Goal: Task Accomplishment & Management: Manage account settings

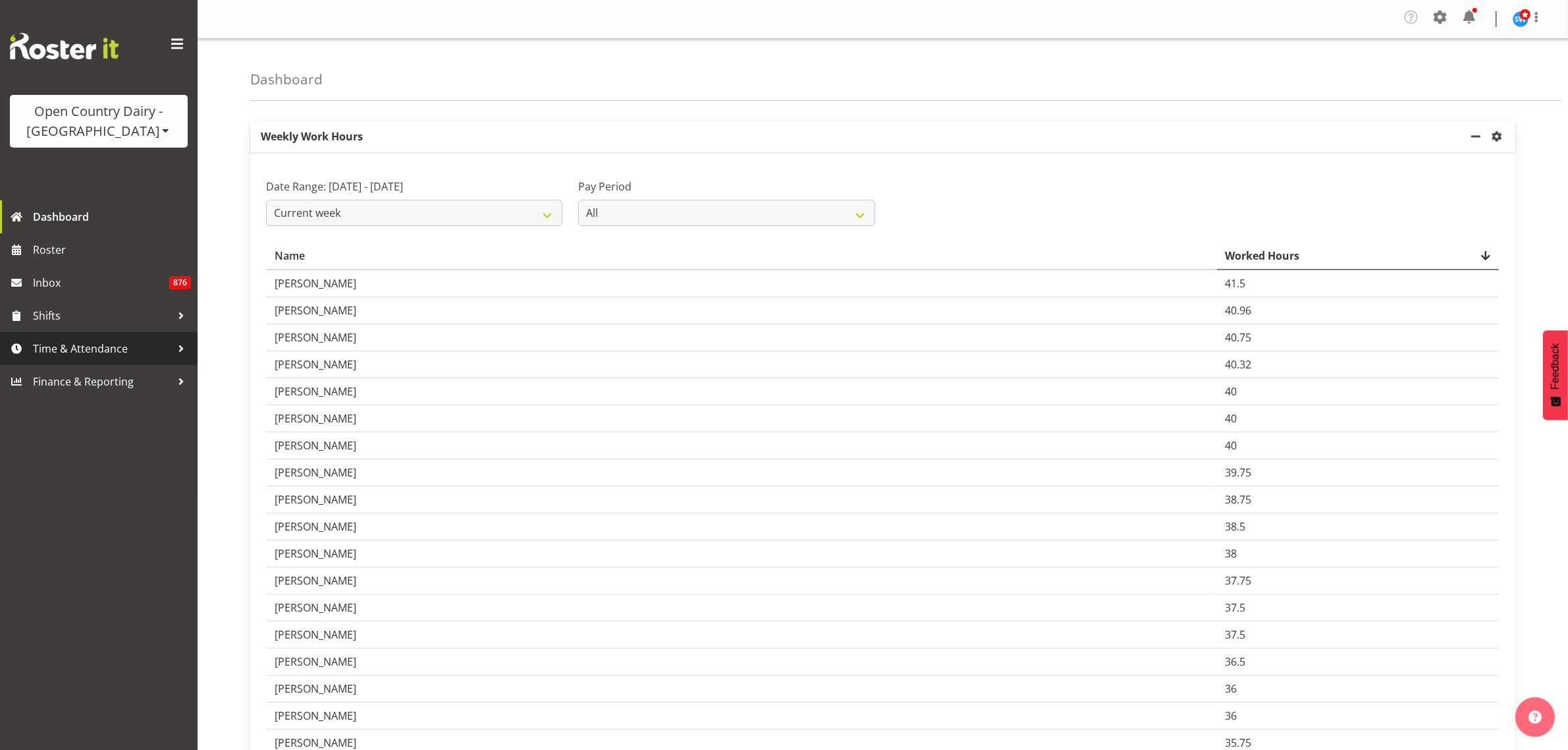
click at [77, 344] on span "Time & Attendance" at bounding box center [102, 348] width 138 height 20
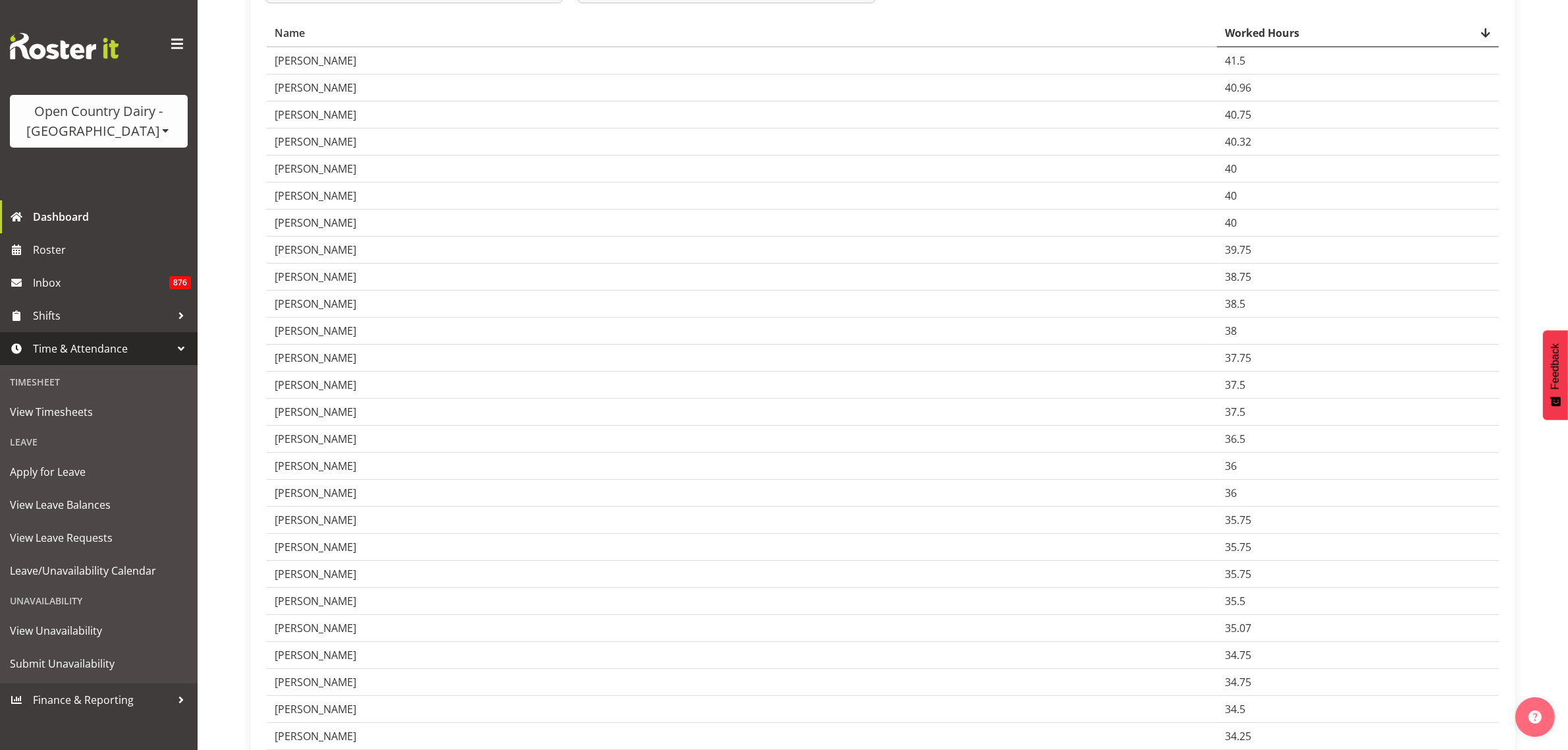
scroll to position [247, 0]
click at [97, 531] on span "View Leave Requests" at bounding box center [99, 537] width 178 height 20
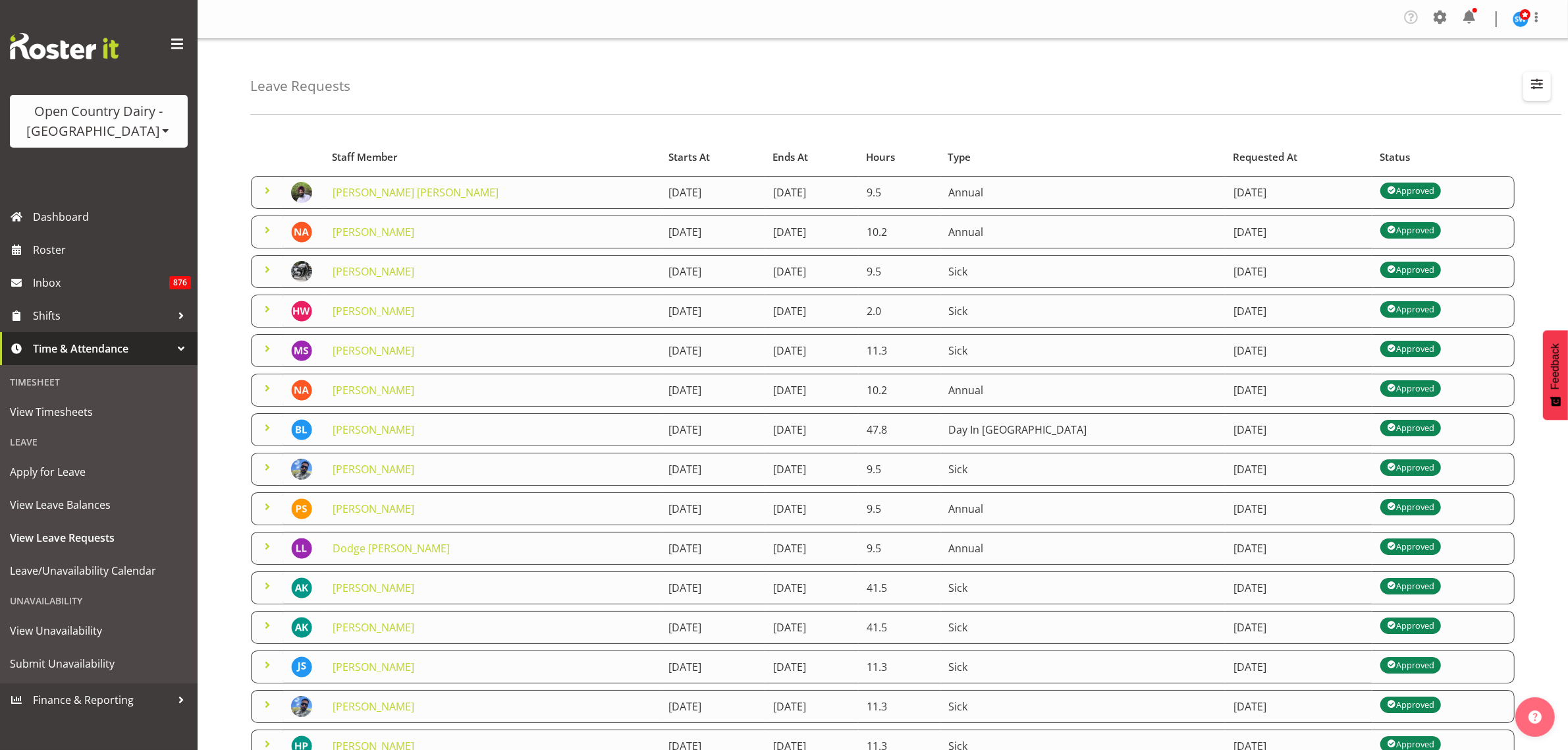
click at [1535, 86] on span "button" at bounding box center [1537, 84] width 17 height 17
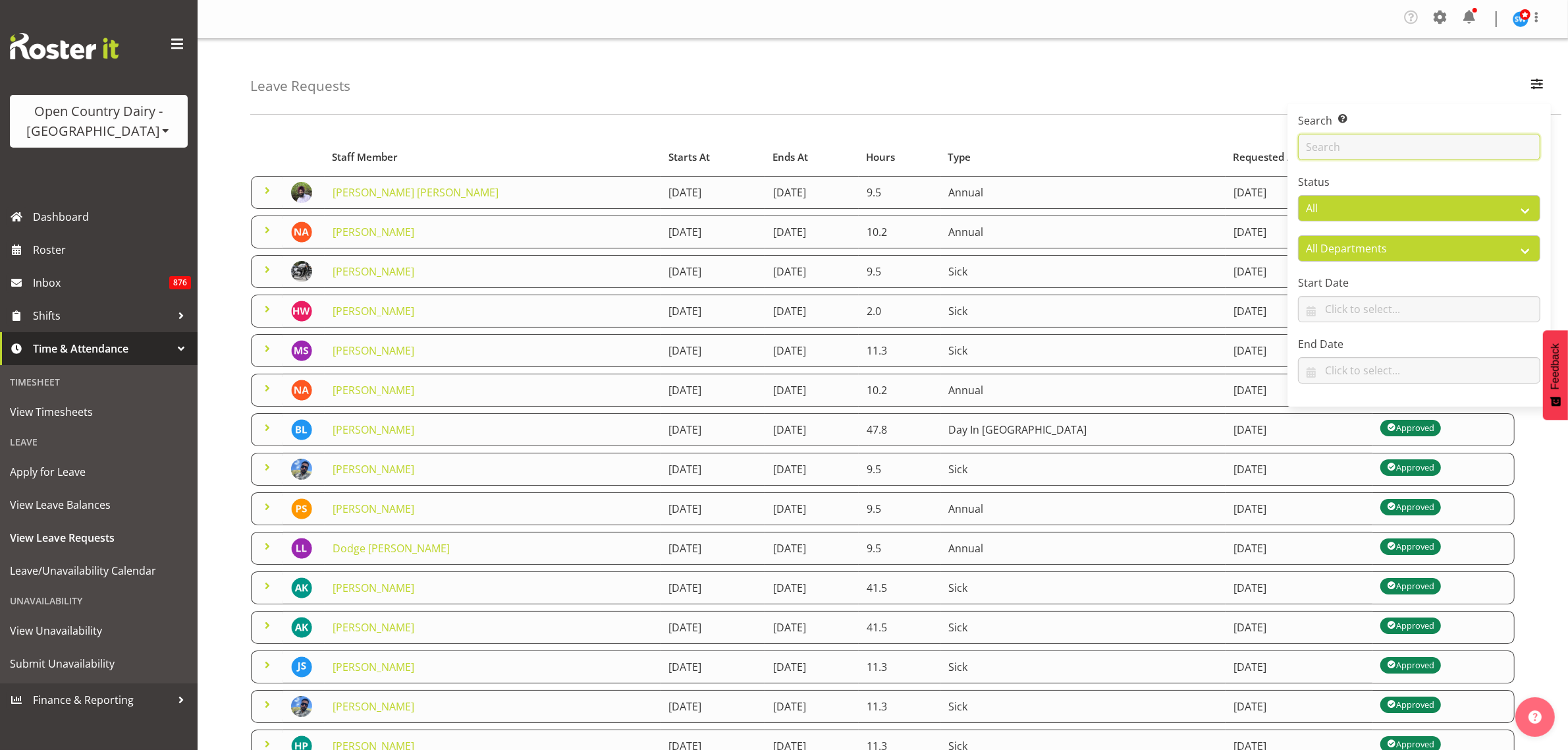
click at [1470, 150] on input "text" at bounding box center [1419, 147] width 242 height 27
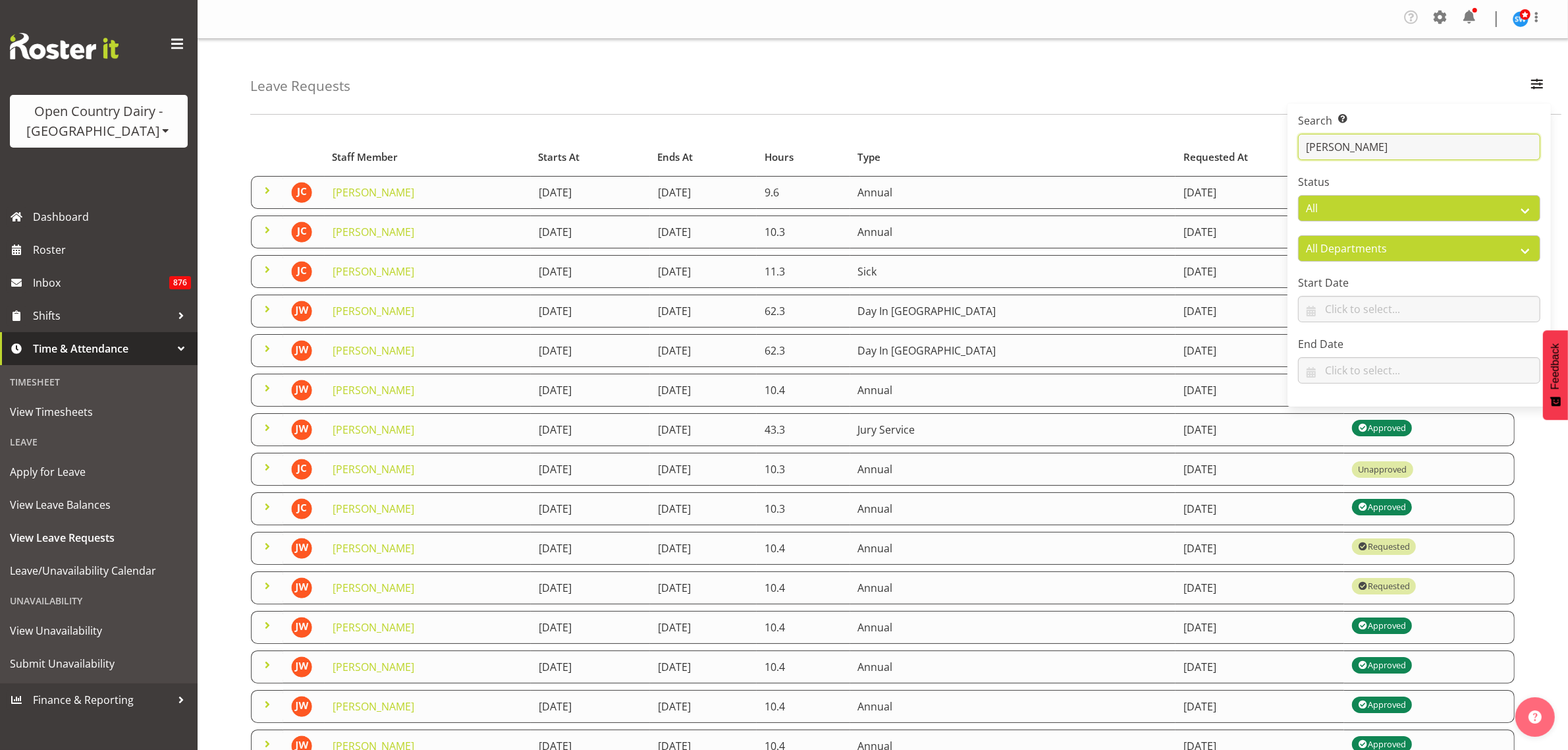
type input "john"
click at [736, 66] on div "Leave Requests Search Search for a particular employee john Status All Approved…" at bounding box center [906, 77] width 1312 height 76
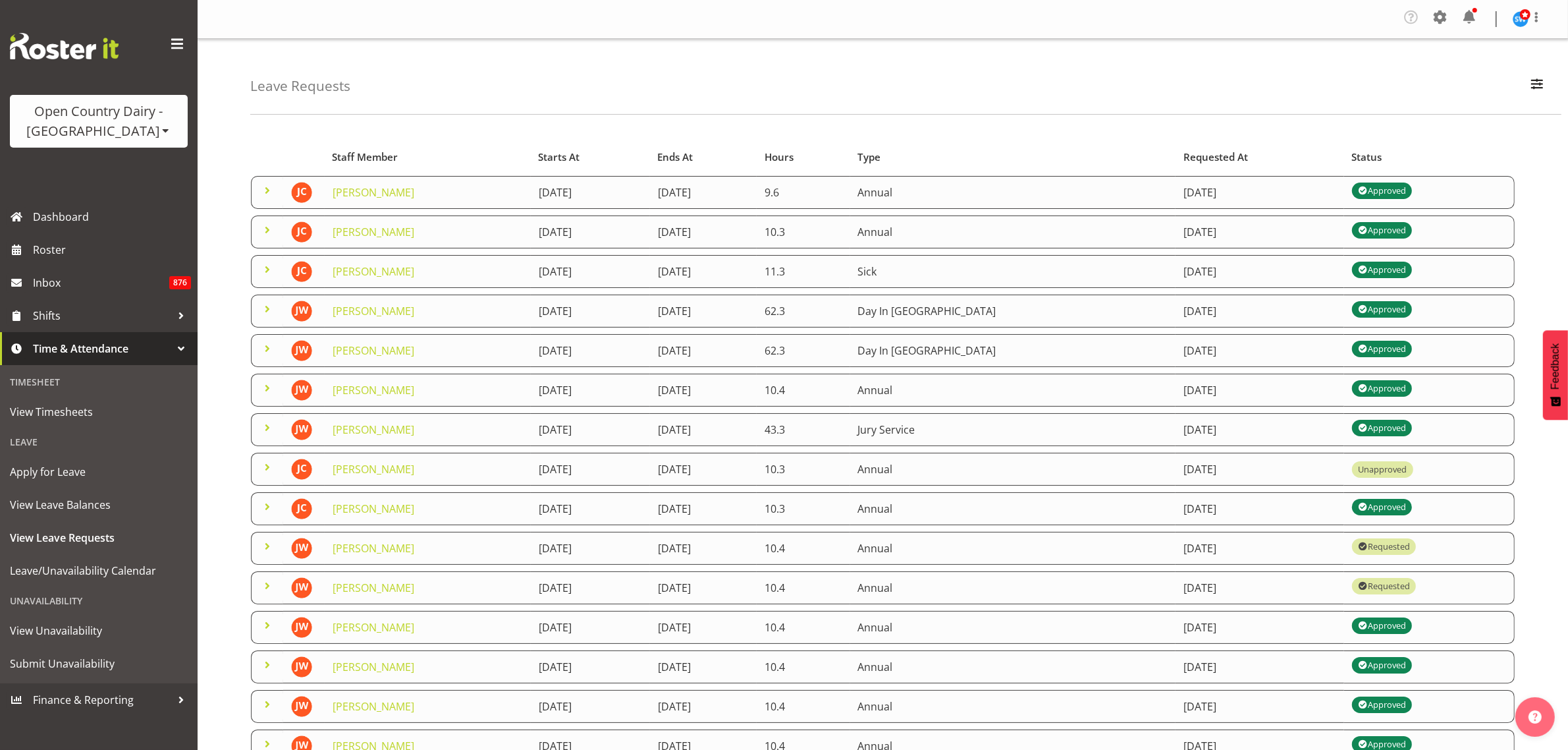
click at [265, 198] on span at bounding box center [267, 191] width 16 height 16
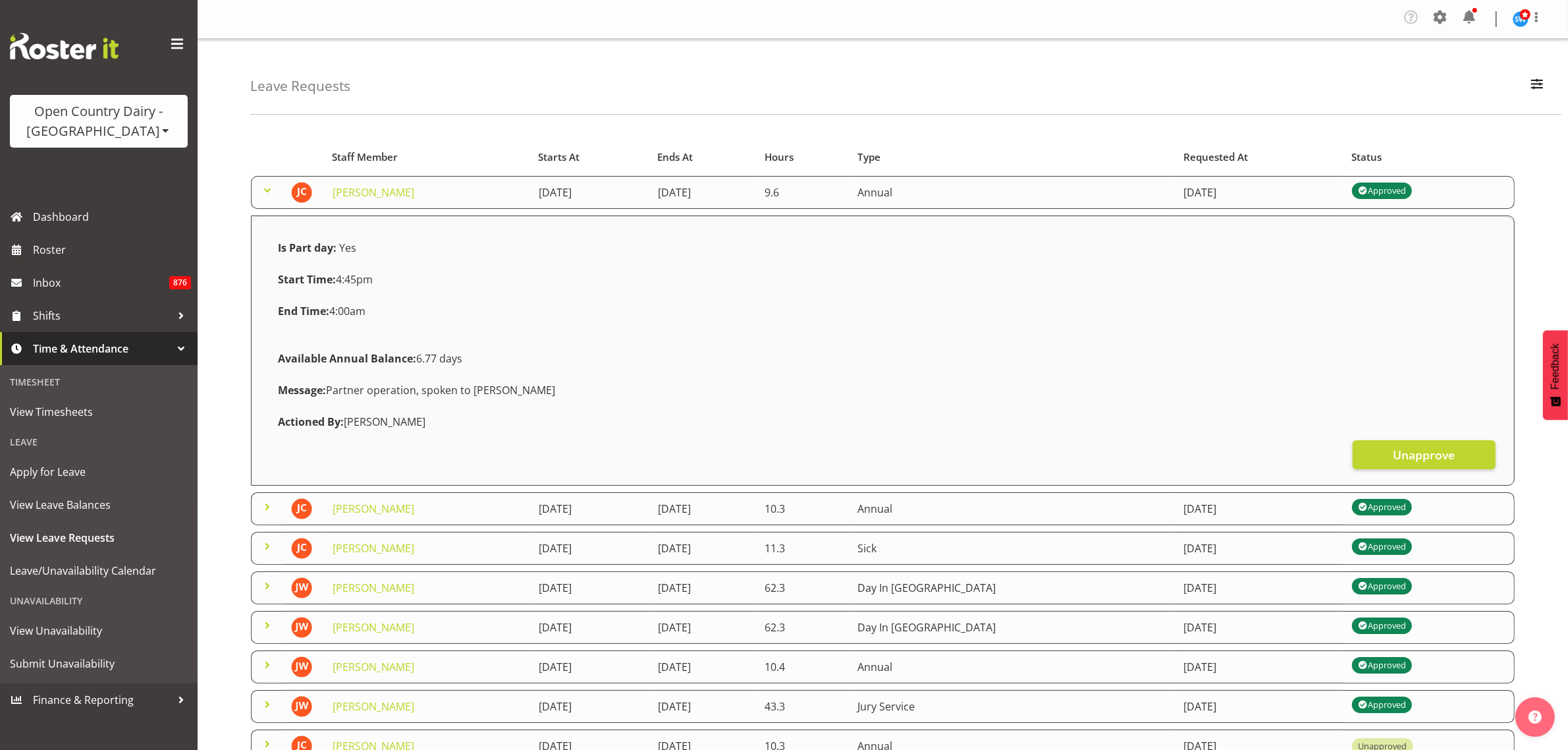
click at [267, 512] on span at bounding box center [267, 507] width 16 height 16
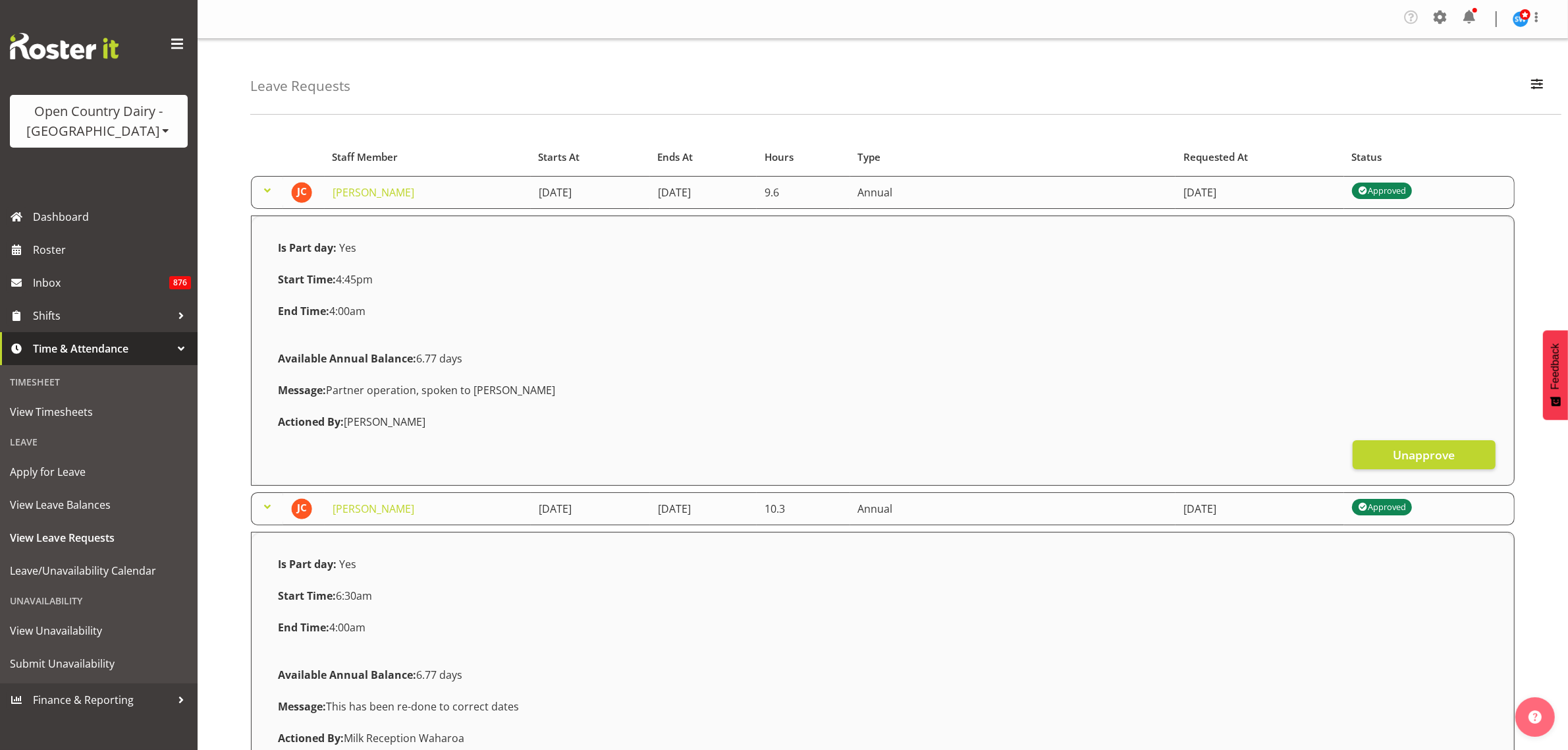
click at [267, 504] on span at bounding box center [267, 507] width 16 height 16
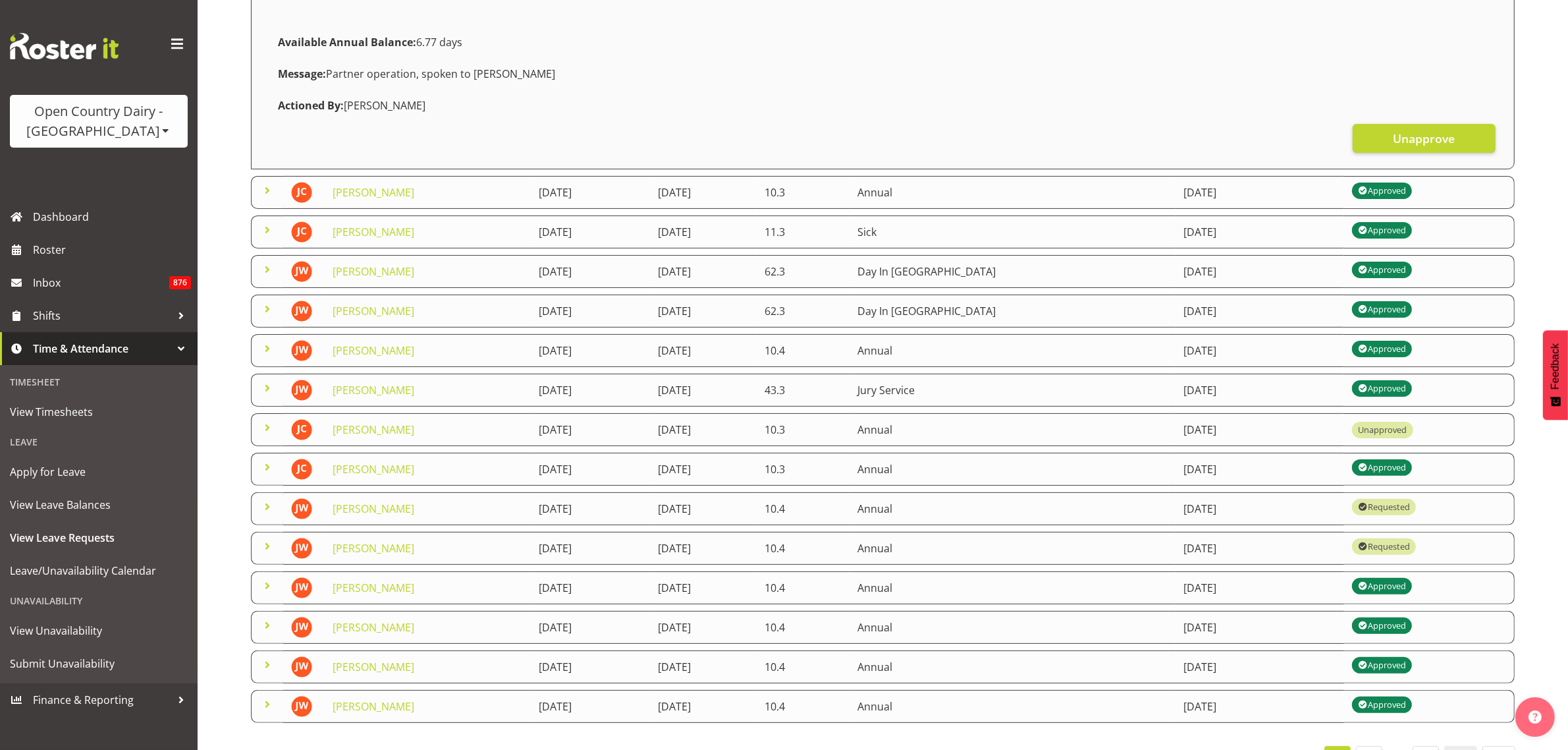
scroll to position [300, 0]
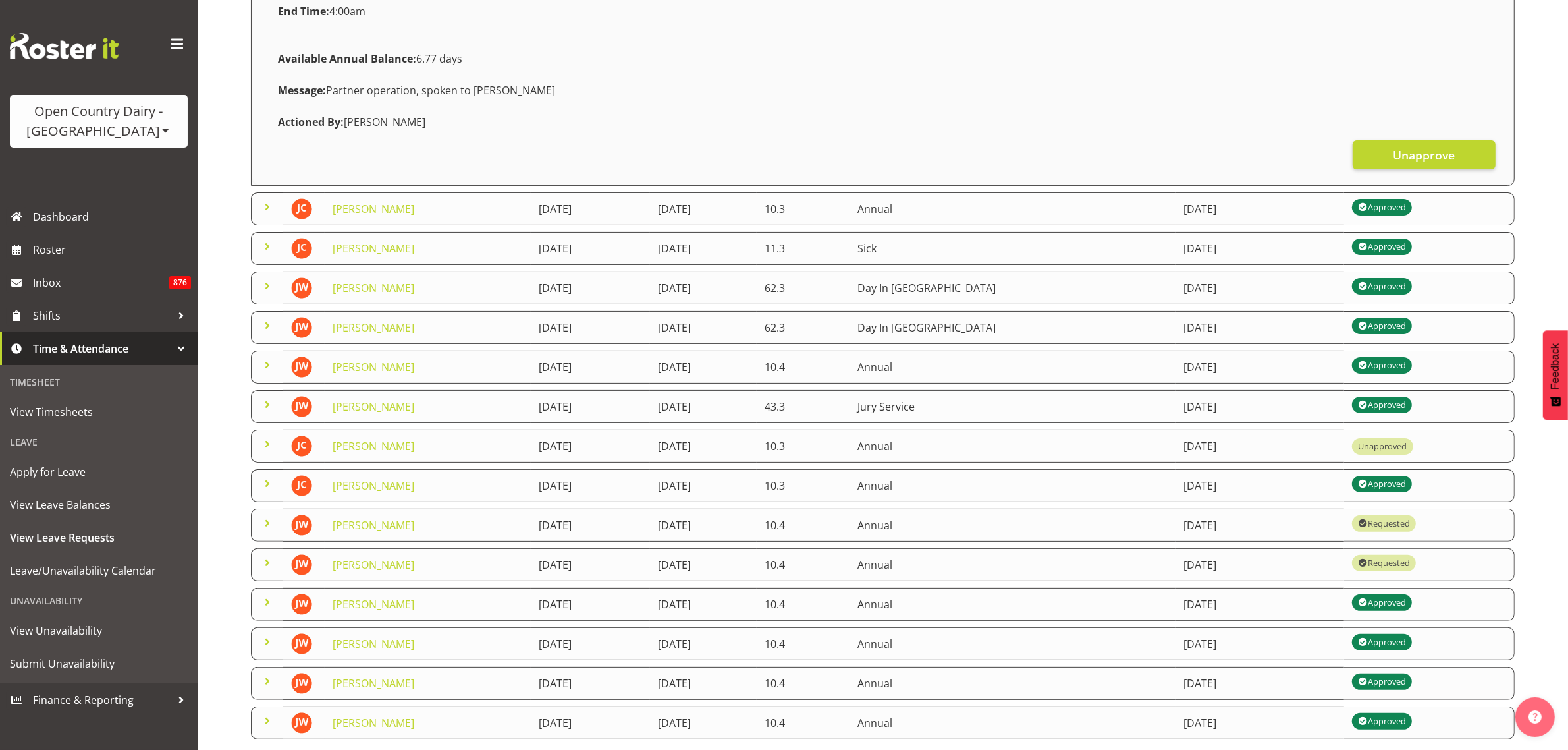
click at [267, 567] on span at bounding box center [267, 562] width 16 height 16
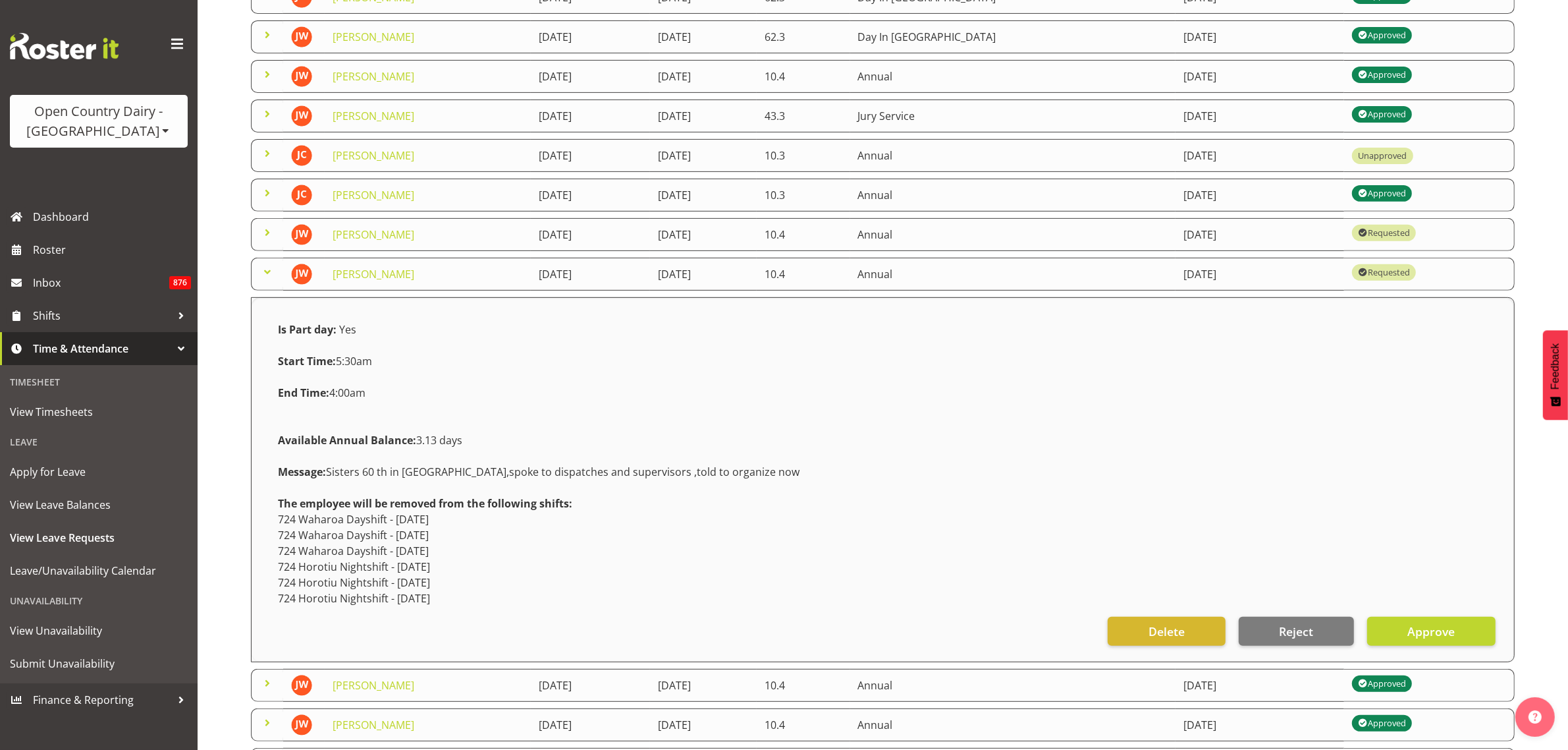
scroll to position [588, 0]
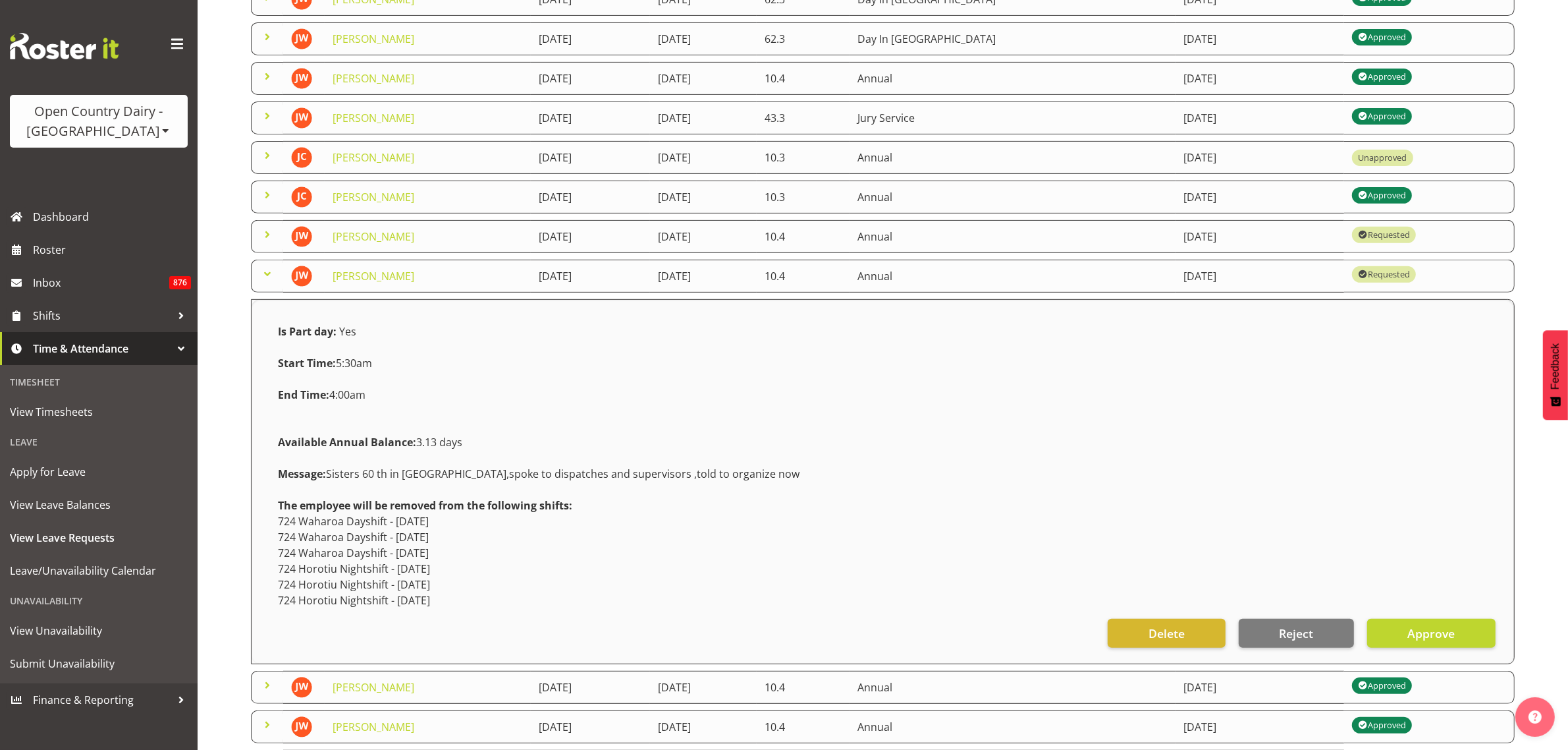
click at [268, 278] on span at bounding box center [267, 274] width 16 height 16
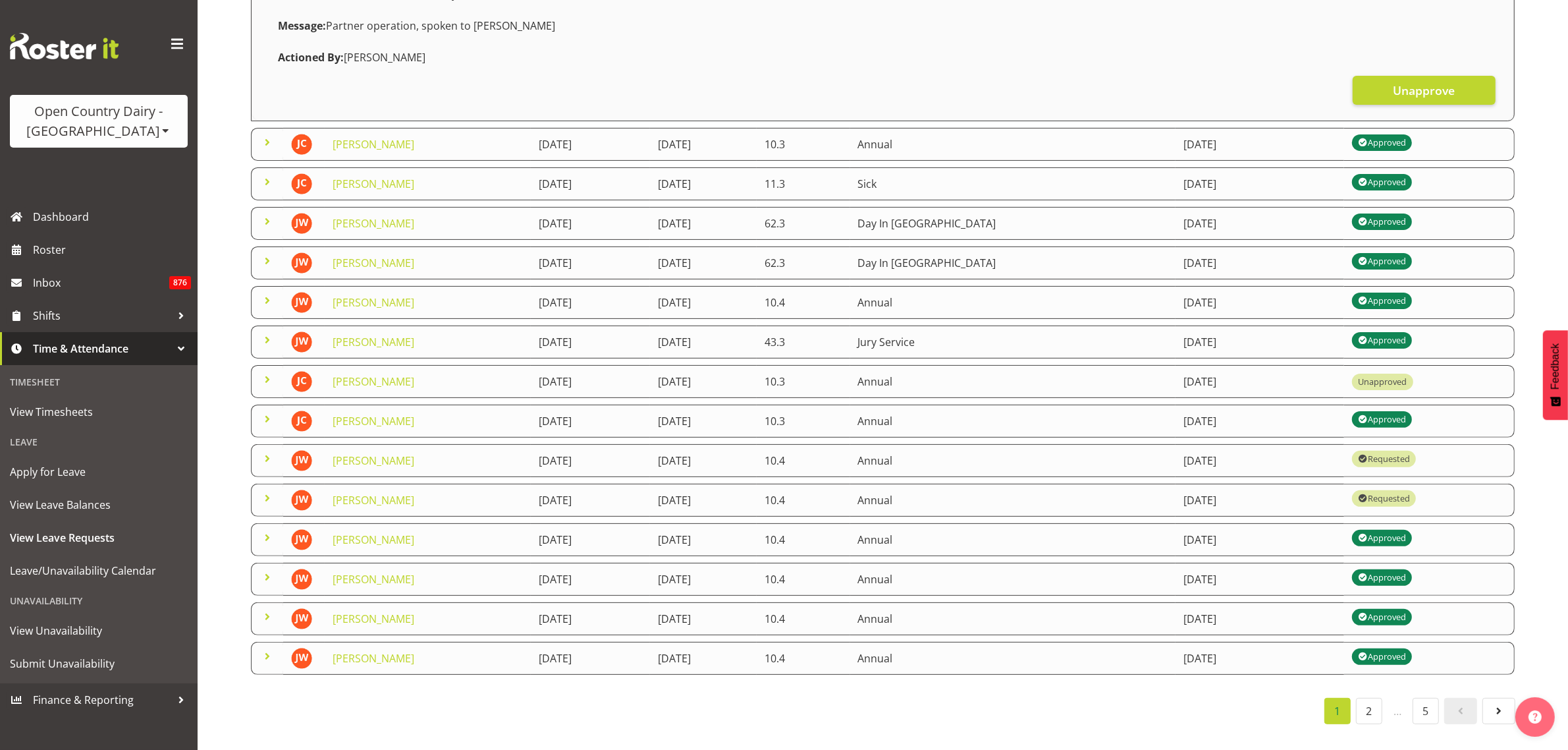
scroll to position [382, 0]
click at [265, 411] on span at bounding box center [267, 419] width 16 height 16
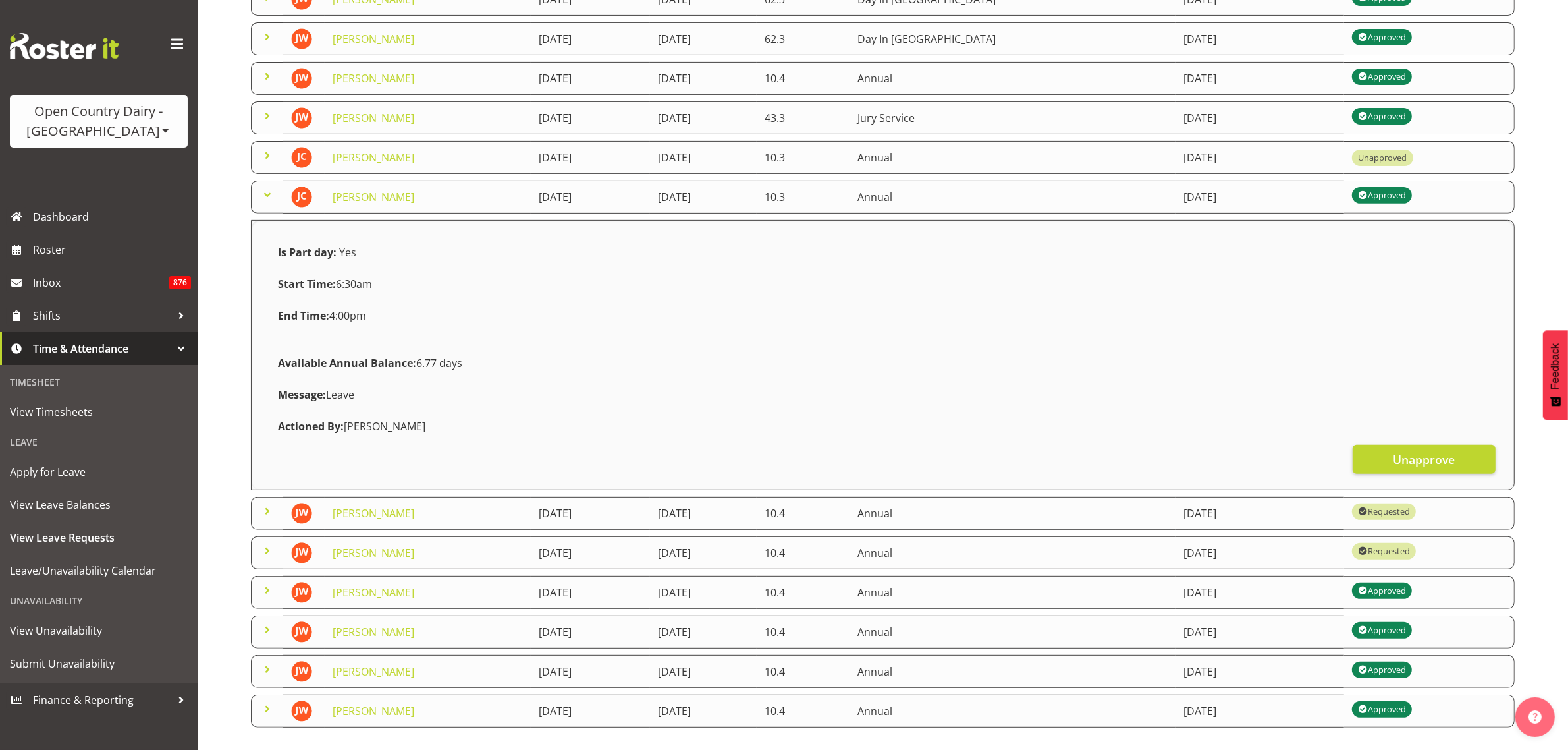
click at [265, 196] on span at bounding box center [267, 195] width 16 height 16
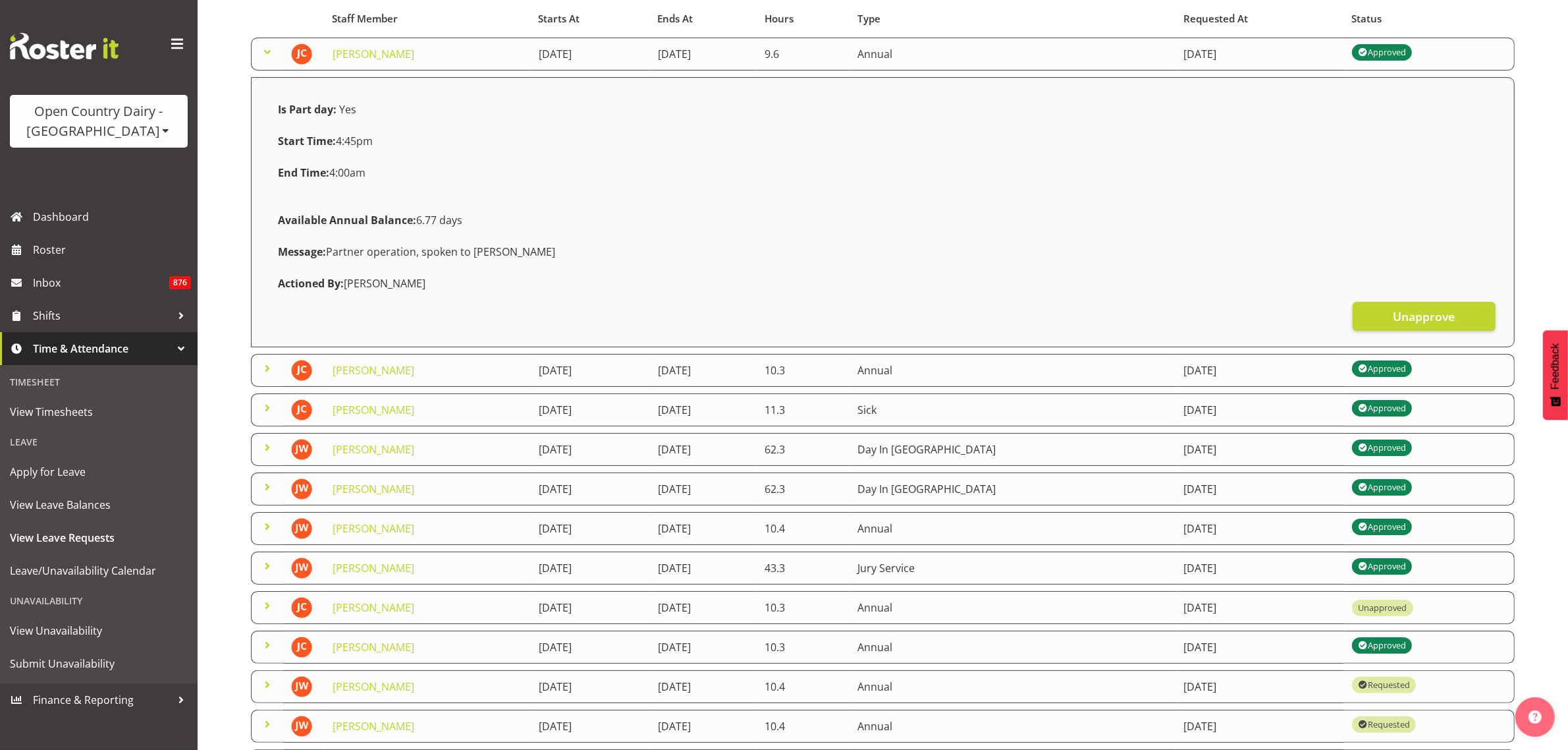
scroll to position [0, 0]
